Goal: Check status: Check status

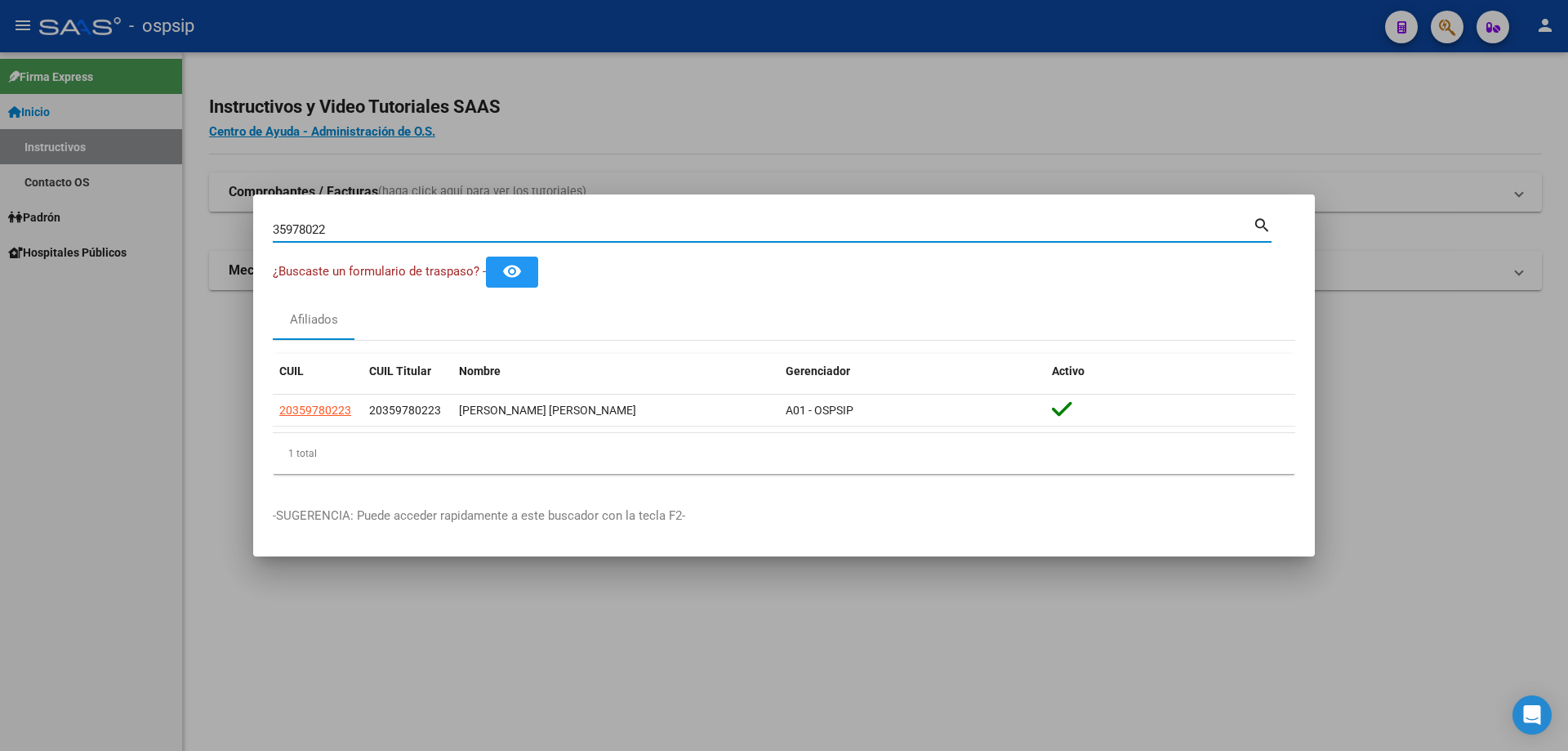
click at [352, 227] on input "35978022" at bounding box center [763, 230] width 980 height 15
type input "3"
click at [411, 220] on div "Buscar (apellido, dni, [PERSON_NAME], [PERSON_NAME], cuit, obra social)" at bounding box center [763, 230] width 980 height 25
click at [419, 224] on input "Buscar (apellido, dni, [PERSON_NAME], [PERSON_NAME], cuit, obra social)" at bounding box center [763, 230] width 980 height 15
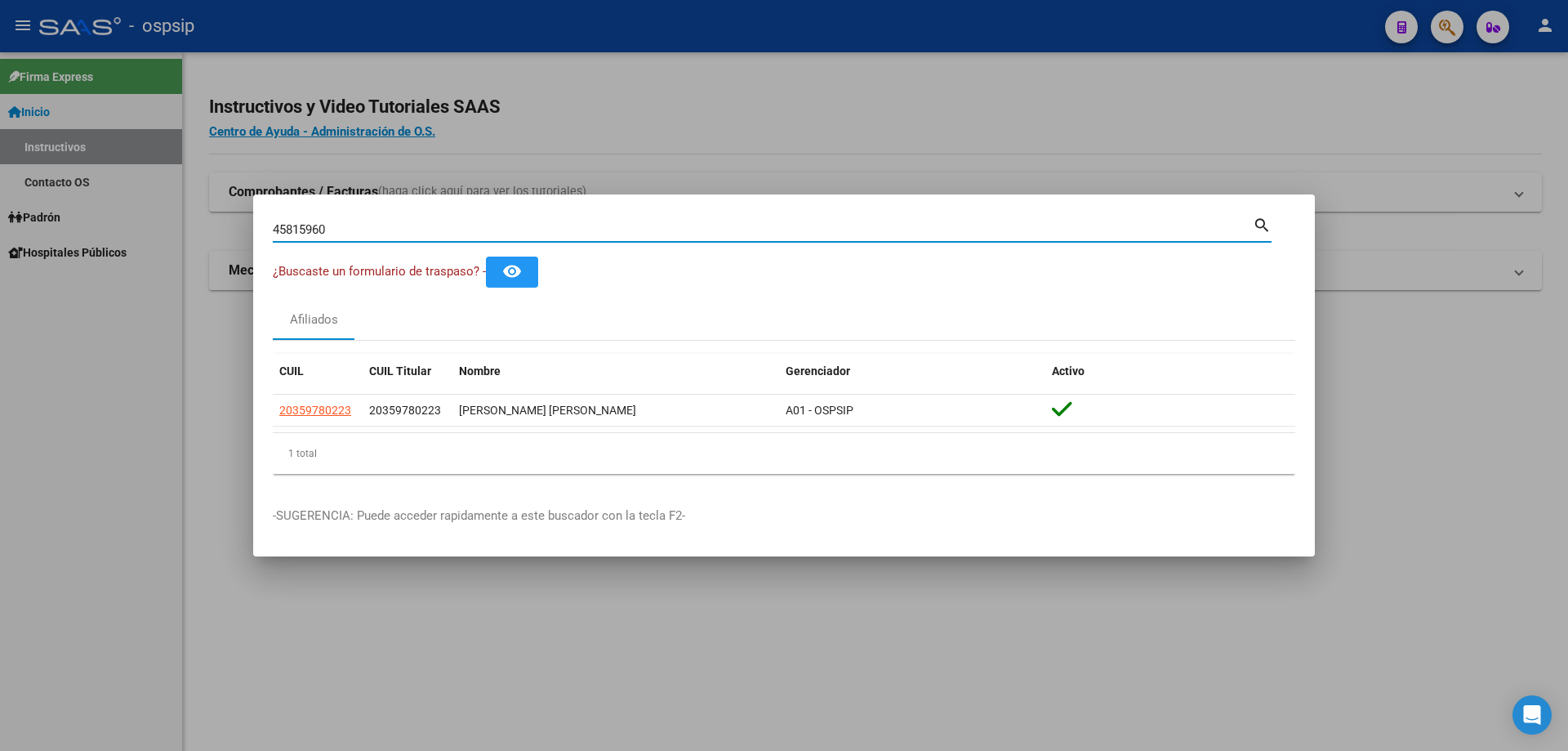
type input "45815960"
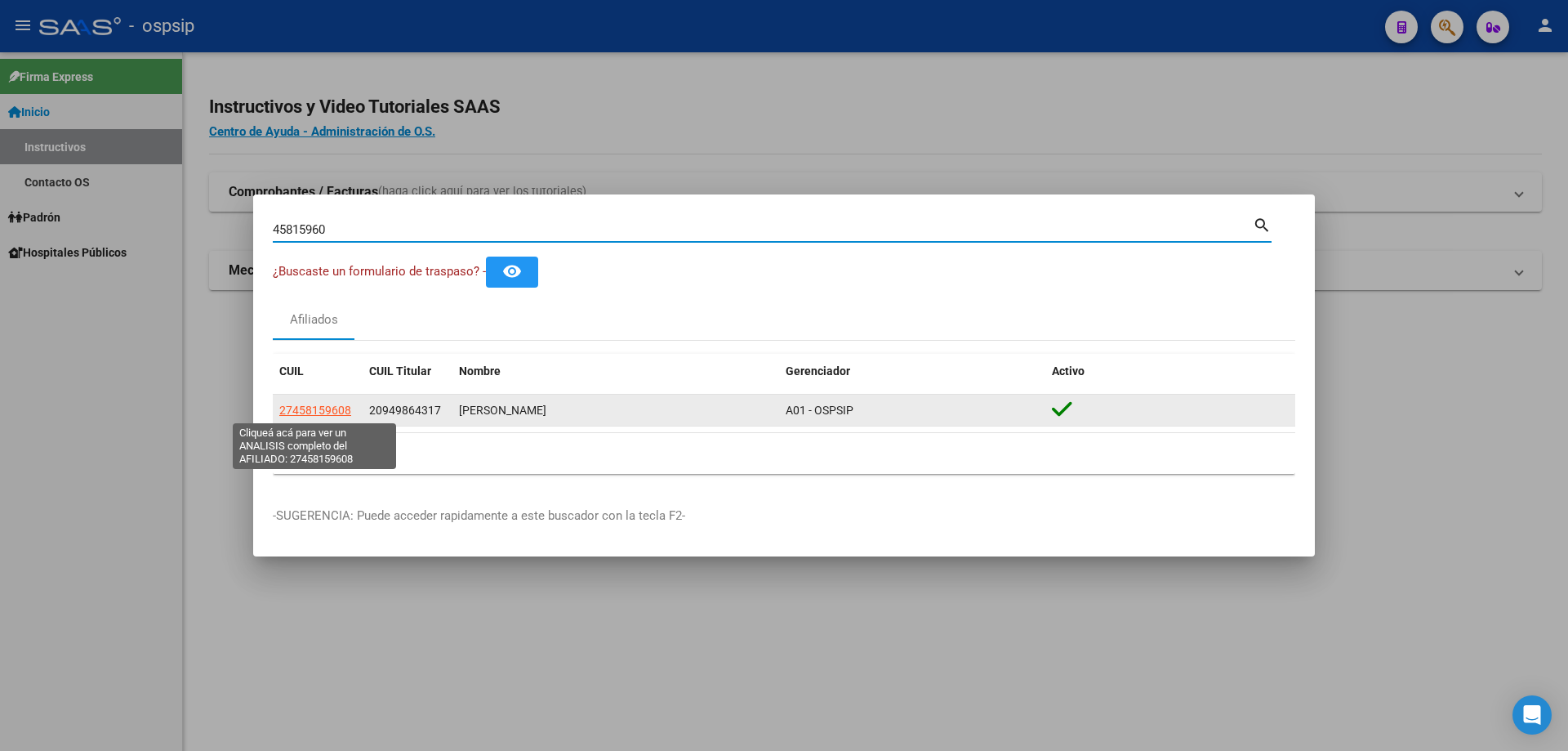
click at [329, 411] on span "27458159608" at bounding box center [315, 410] width 72 height 13
type textarea "27458159608"
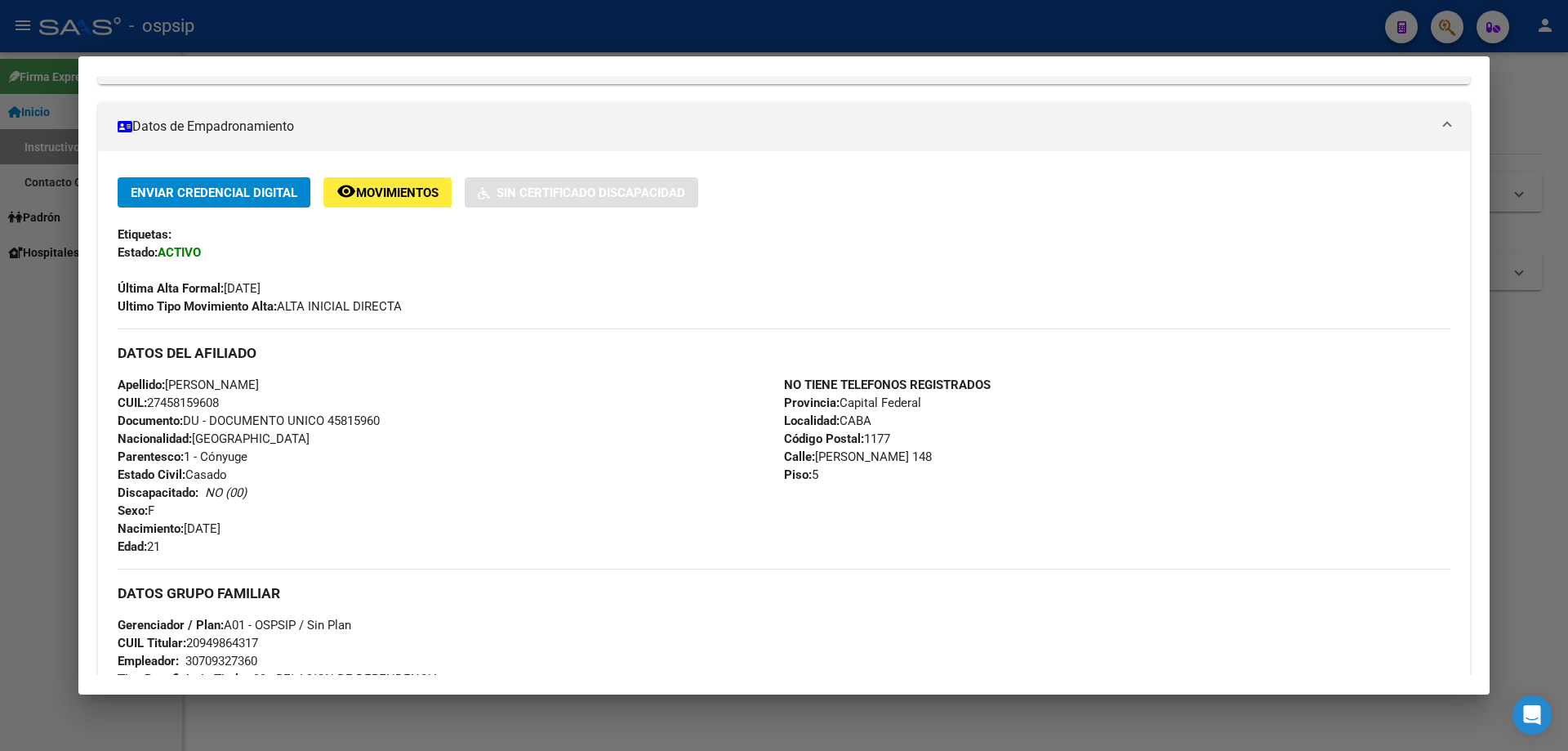
scroll to position [748, 0]
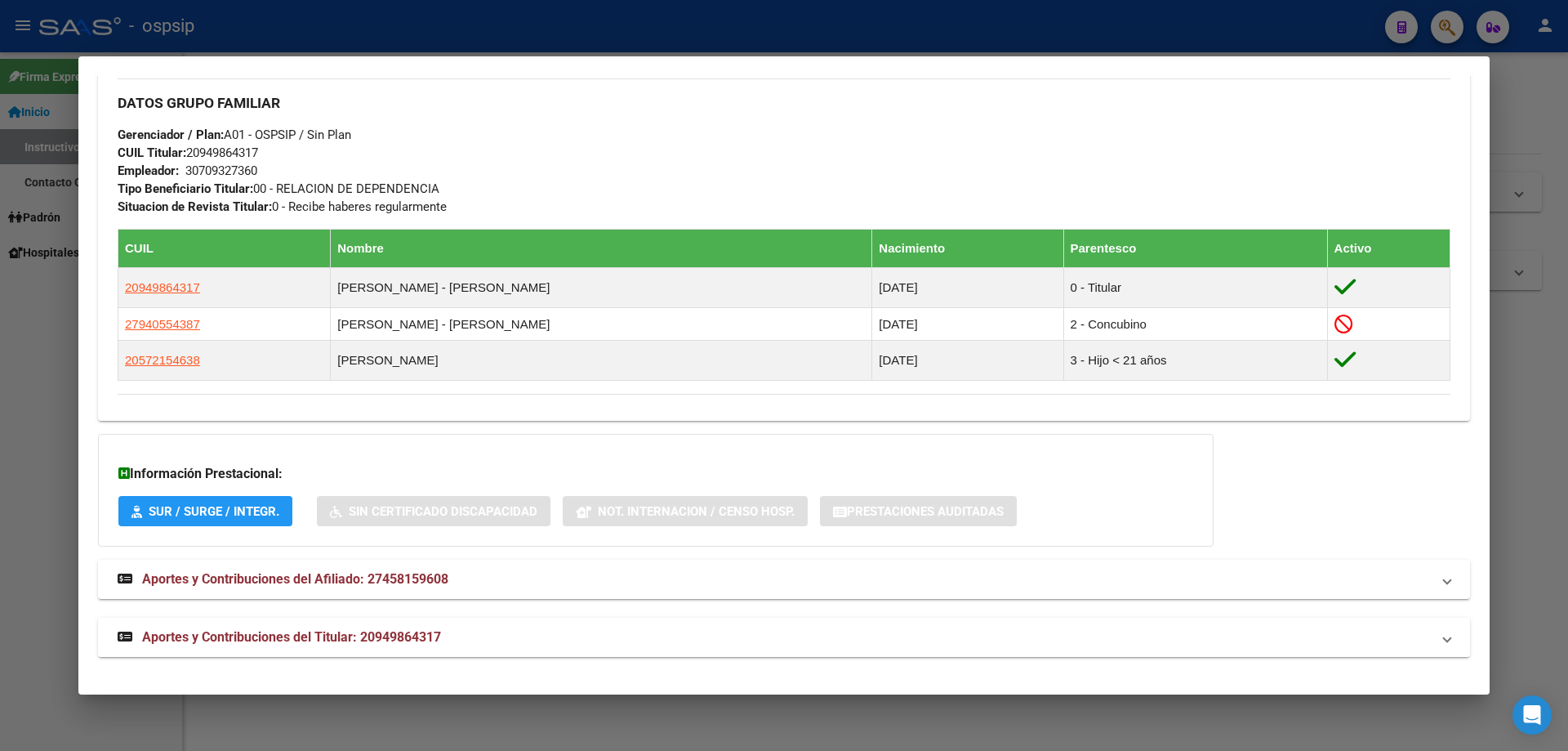
click at [308, 643] on span "Aportes y Contribuciones del Titular: 20949864317" at bounding box center [291, 637] width 299 height 16
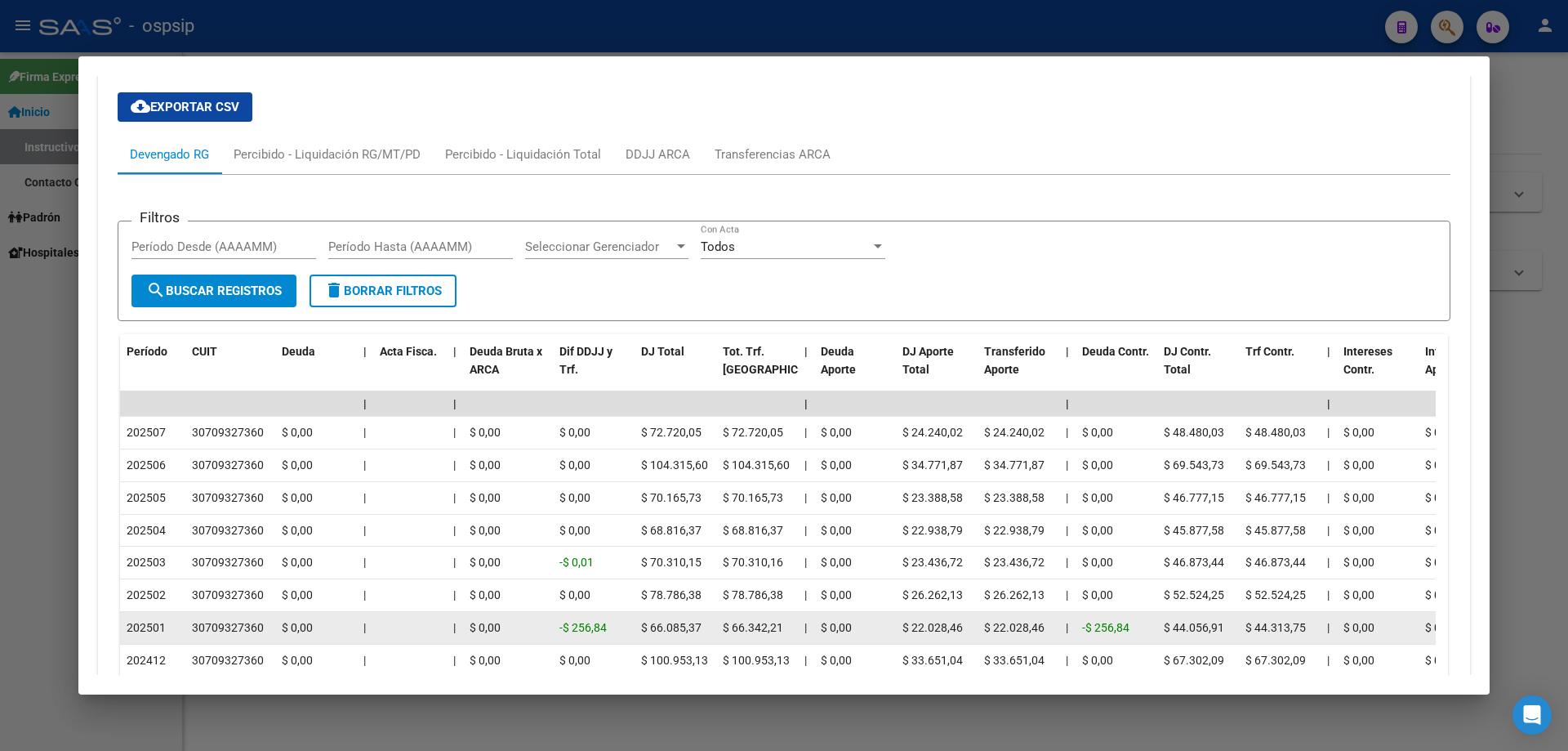
scroll to position [1158, 0]
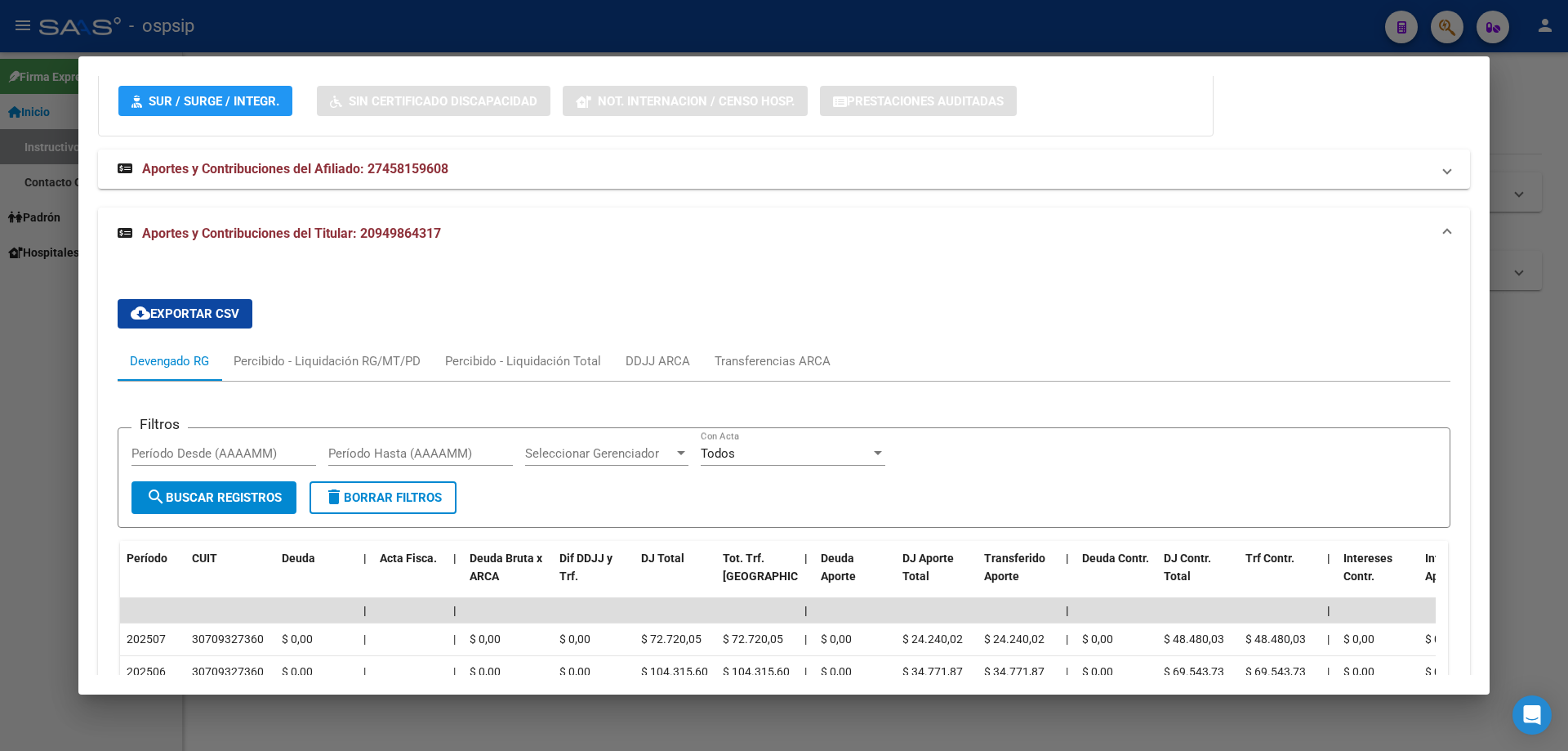
click at [469, 37] on div at bounding box center [784, 375] width 1568 height 751
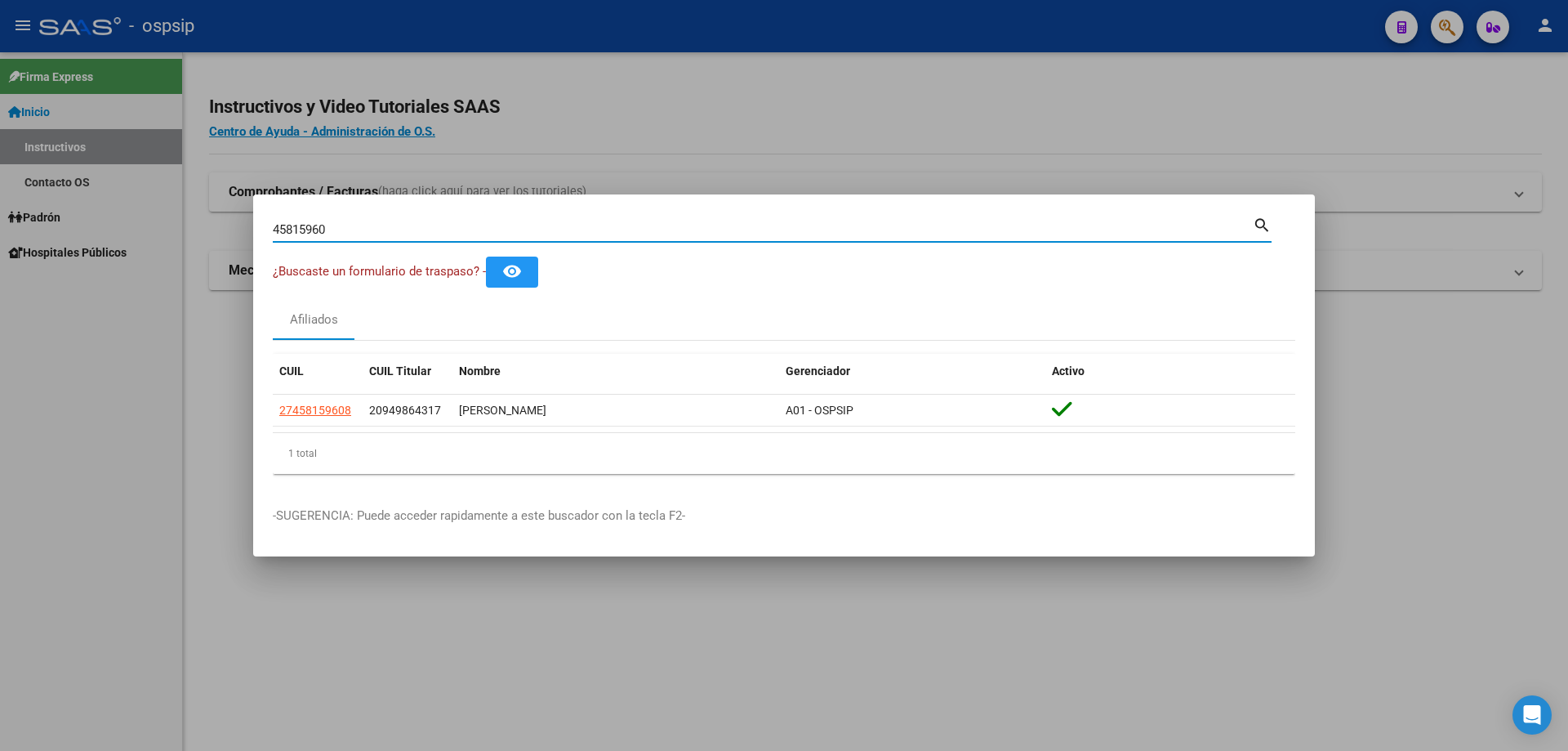
drag, startPoint x: 342, startPoint y: 228, endPoint x: 223, endPoint y: 233, distance: 119.1
click at [223, 233] on div "45815960 Buscar (apellido, dni, cuil, nro traspaso, cuit, obra social) search ¿…" at bounding box center [784, 375] width 1568 height 751
